Goal: Go to known website: Go to known website

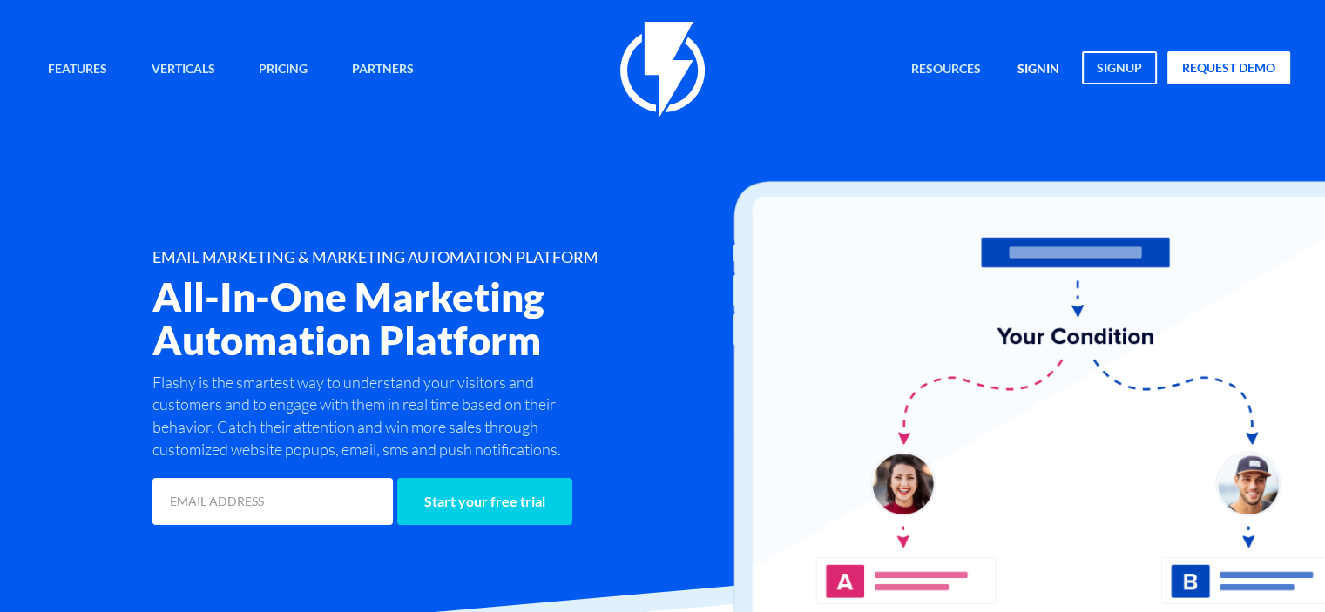
click at [1040, 72] on link "signin" at bounding box center [1038, 69] width 68 height 37
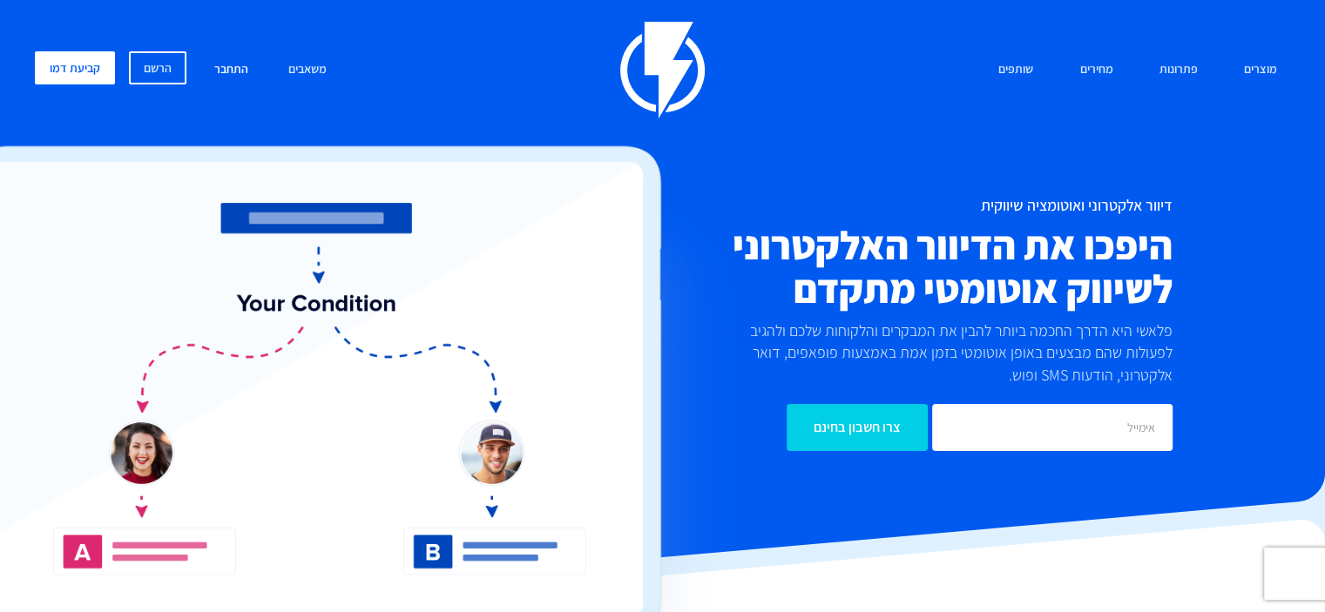
click at [223, 68] on link "התחבר" at bounding box center [231, 69] width 60 height 37
